Goal: Obtain resource: Obtain resource

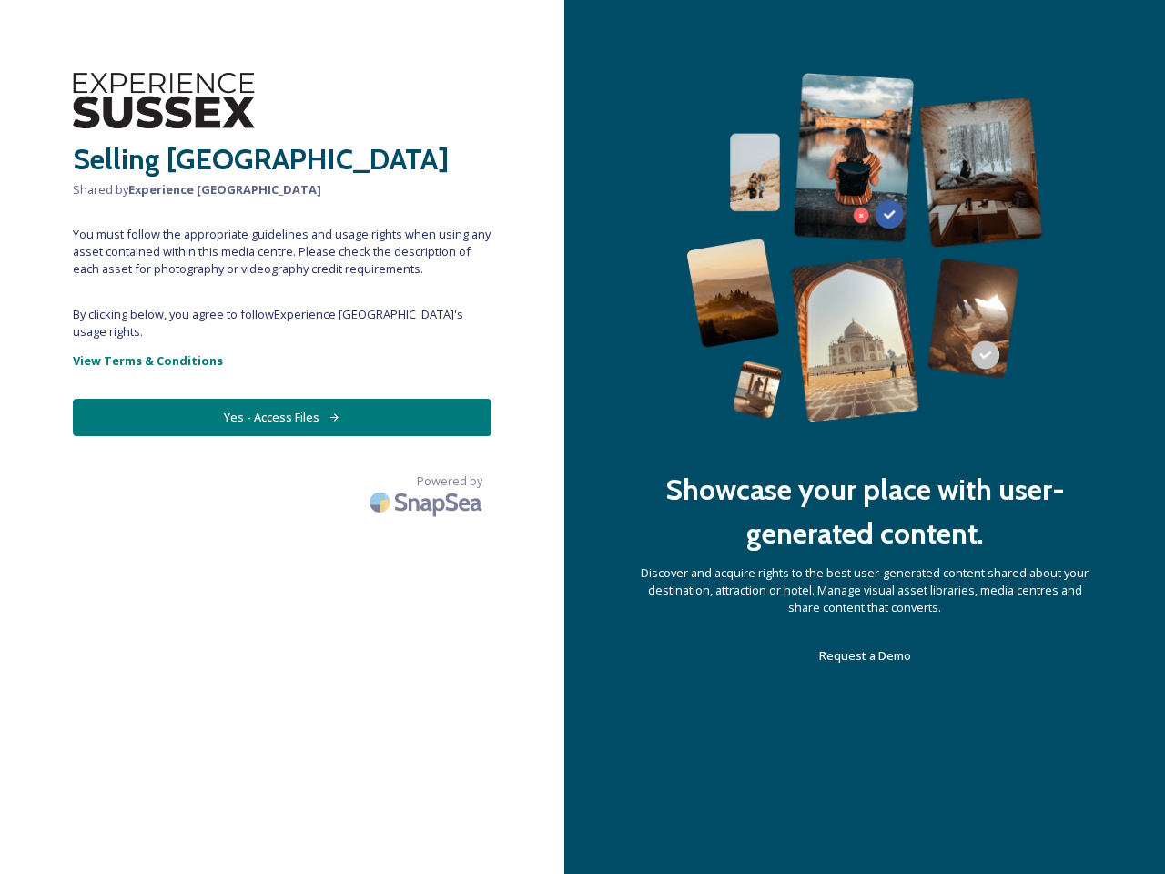
click at [582, 437] on div "Showcase your place with user-generated content. Discover and acquire rights to…" at bounding box center [864, 437] width 601 height 874
click at [282, 400] on button "Yes - Access Files" at bounding box center [282, 417] width 419 height 37
click at [428, 481] on img at bounding box center [427, 502] width 127 height 43
